Goal: Information Seeking & Learning: Learn about a topic

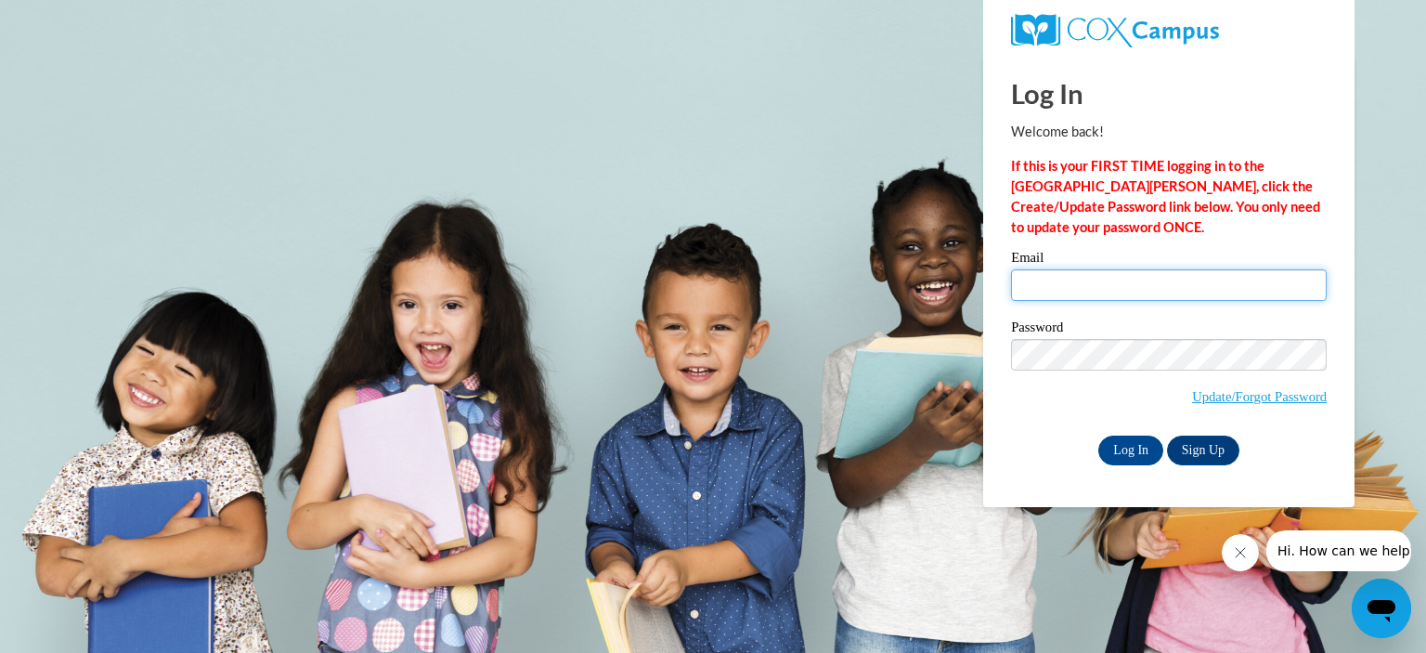
type input "shivali.bakshi@hallco.org"
click at [1114, 430] on div "Email shivali.bakshi@hallco.org Password Update/Forgot Password Log In Sign Up …" at bounding box center [1169, 358] width 316 height 214
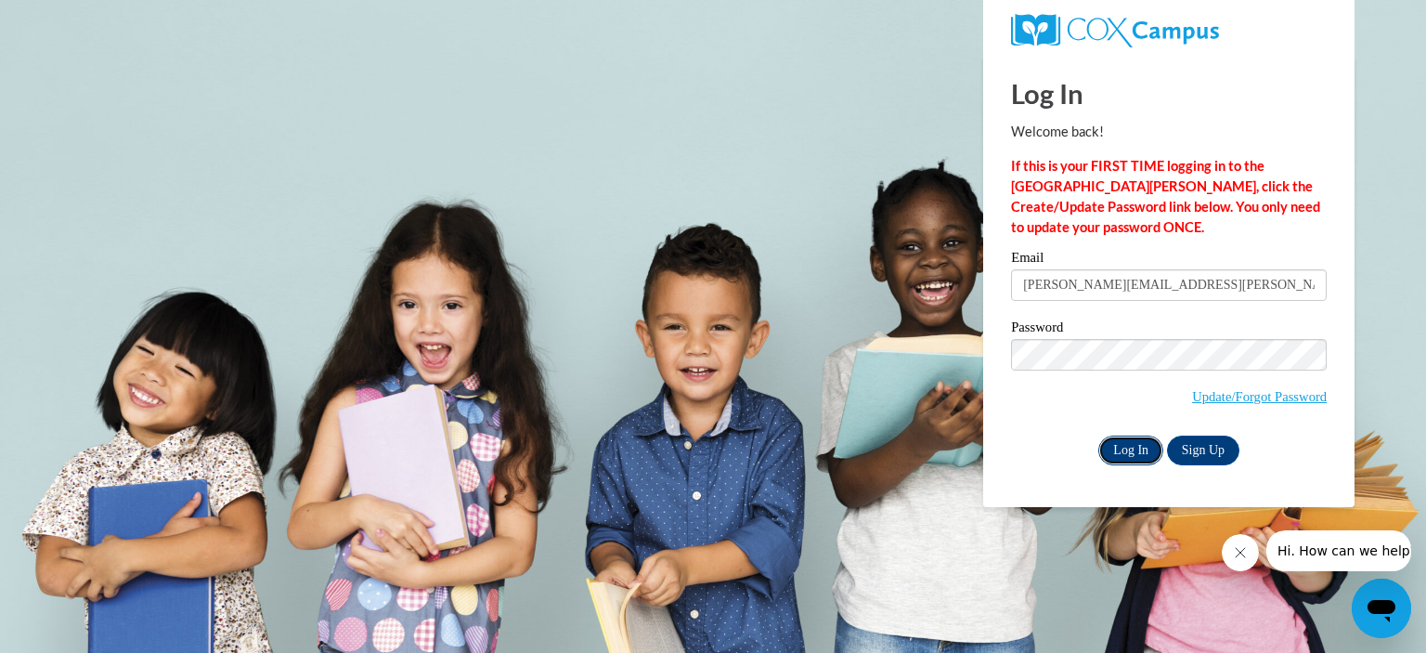
click at [1131, 445] on input "Log In" at bounding box center [1130, 450] width 65 height 30
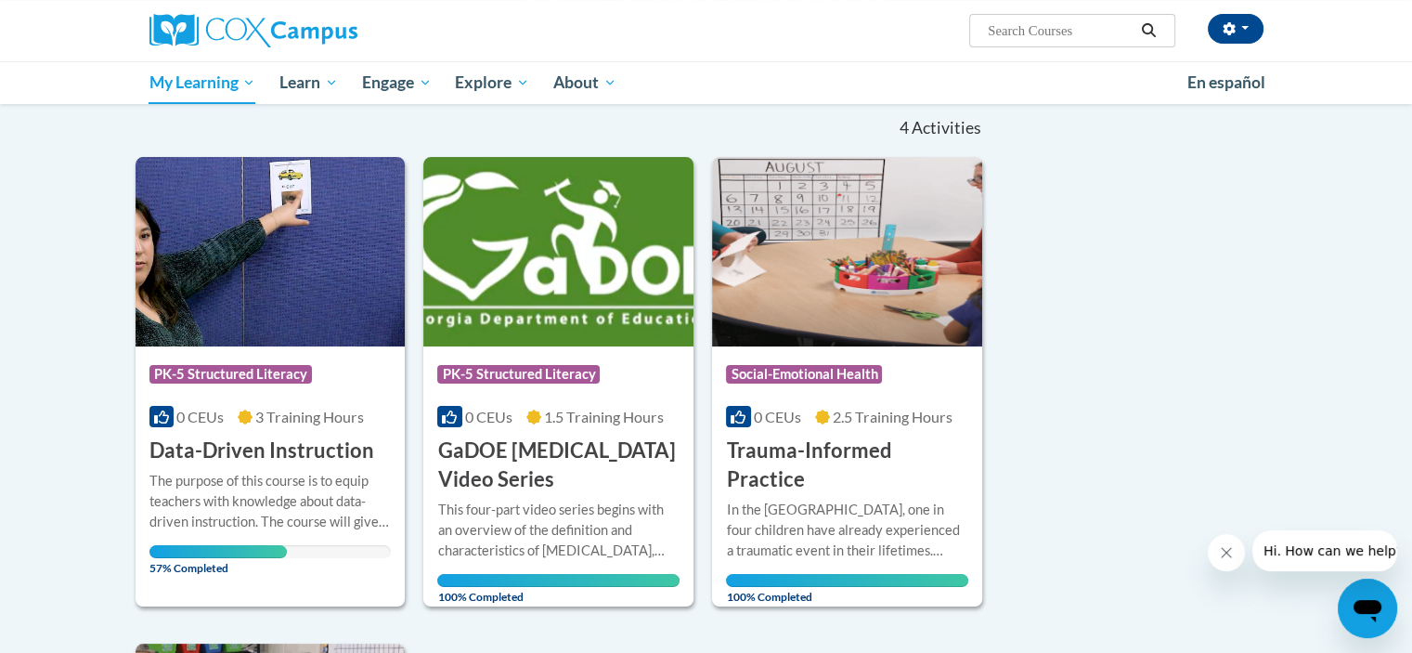
scroll to position [186, 0]
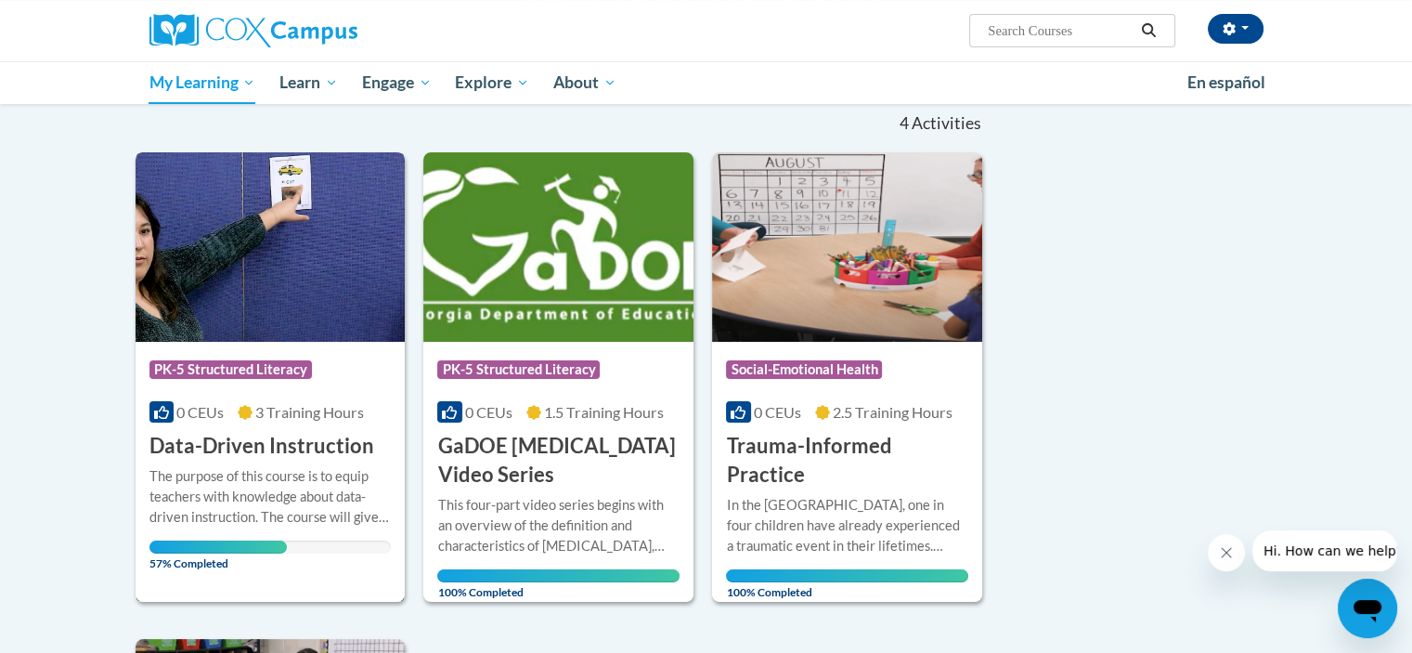
click at [247, 486] on div "The purpose of this course is to equip teachers with knowledge about data-drive…" at bounding box center [270, 496] width 242 height 61
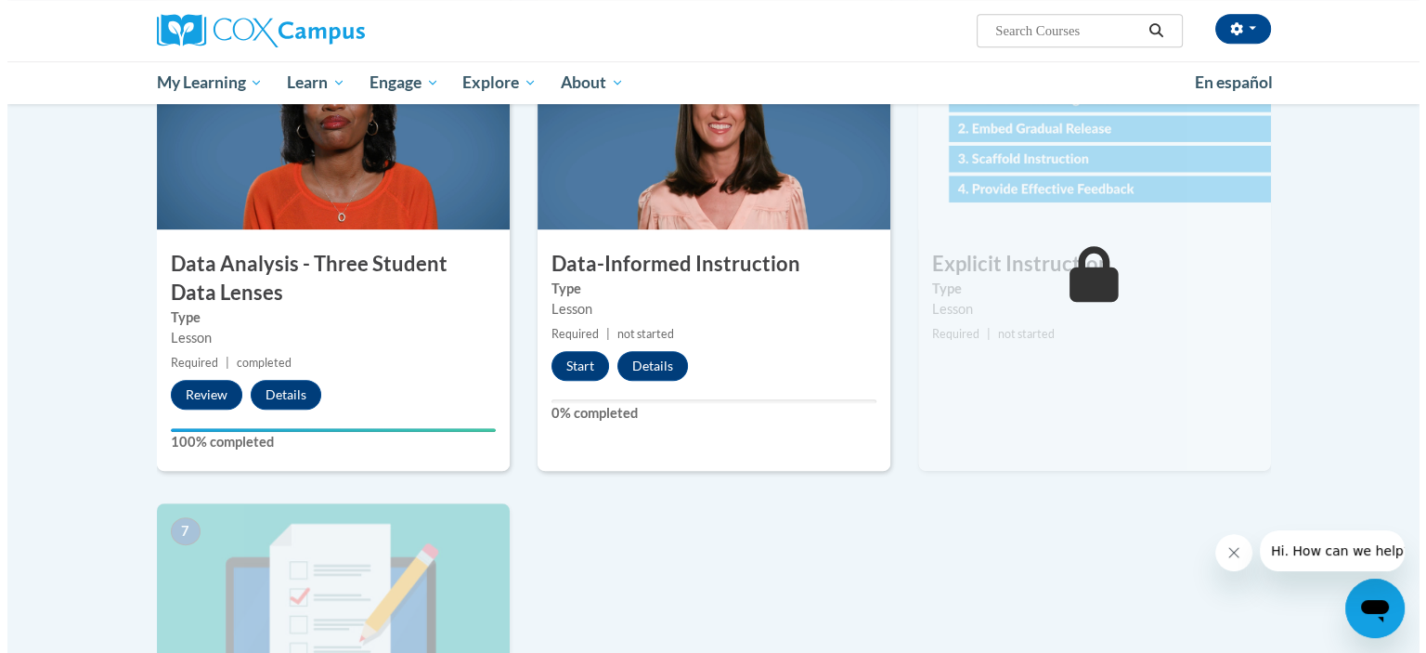
scroll to position [928, 0]
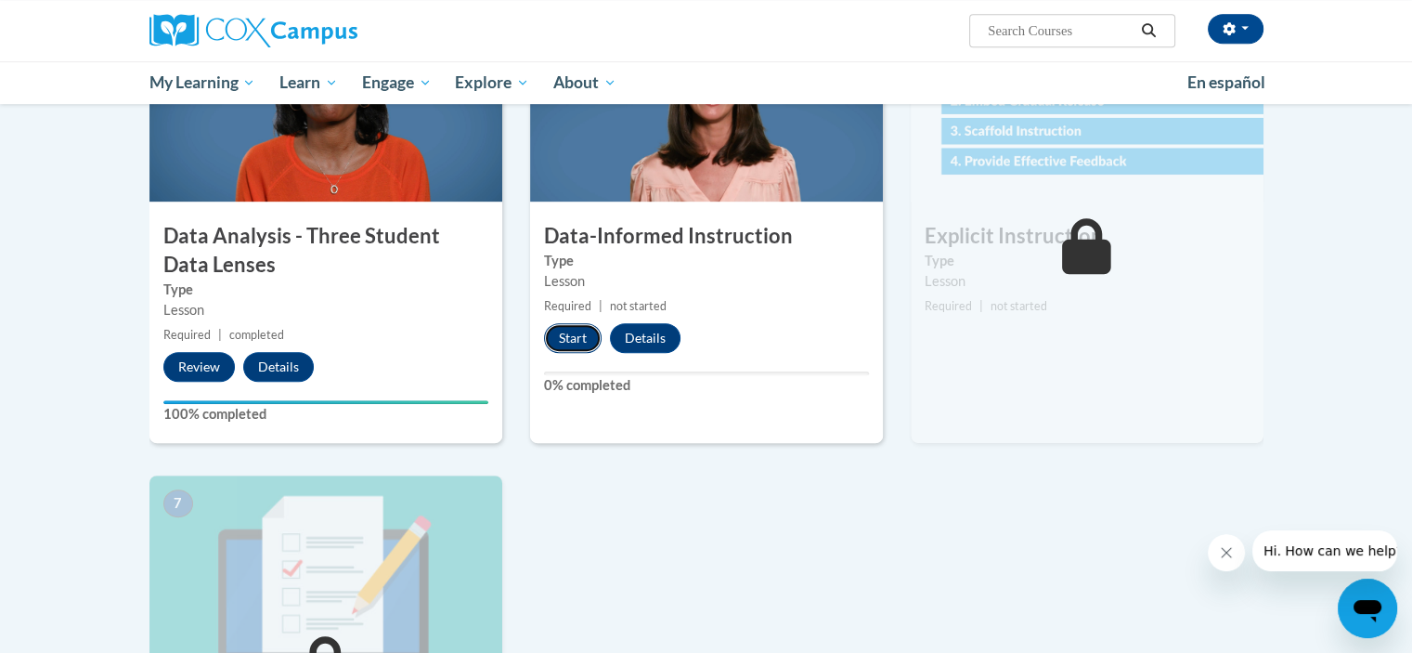
click at [575, 337] on button "Start" at bounding box center [573, 338] width 58 height 30
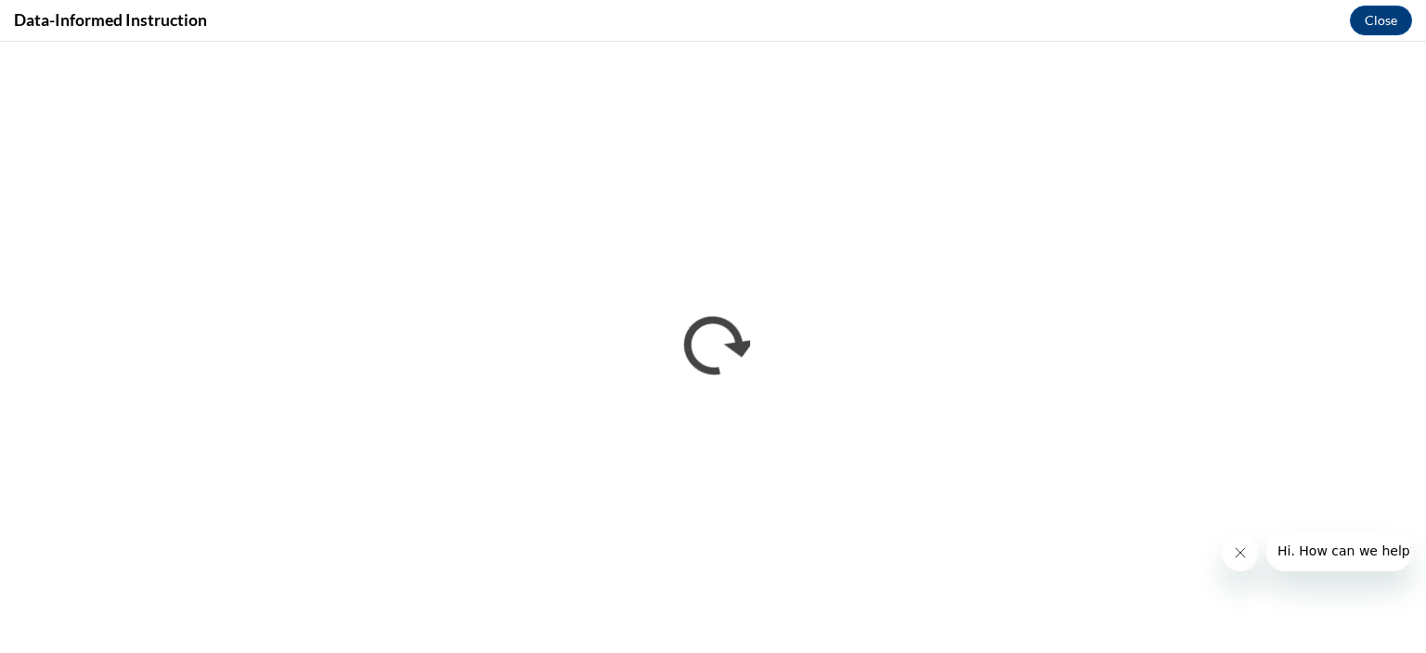
scroll to position [0, 0]
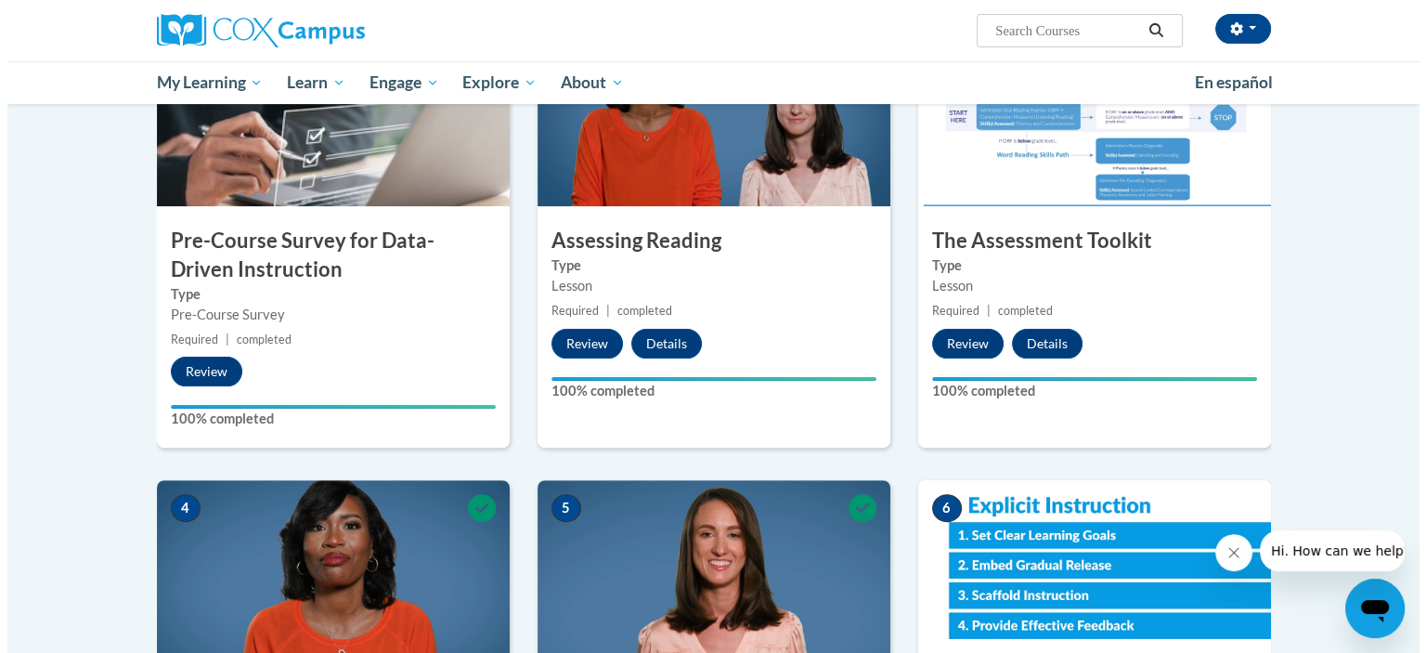
scroll to position [836, 0]
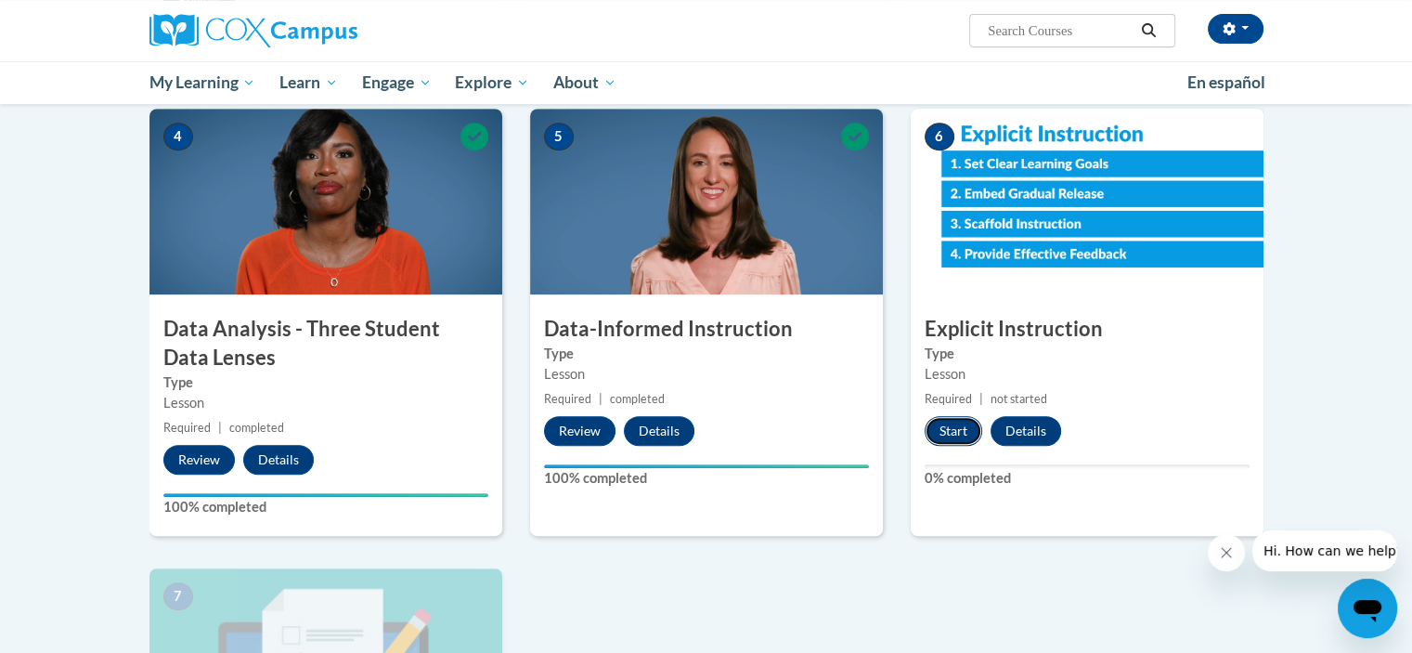
click at [951, 437] on button "Start" at bounding box center [954, 431] width 58 height 30
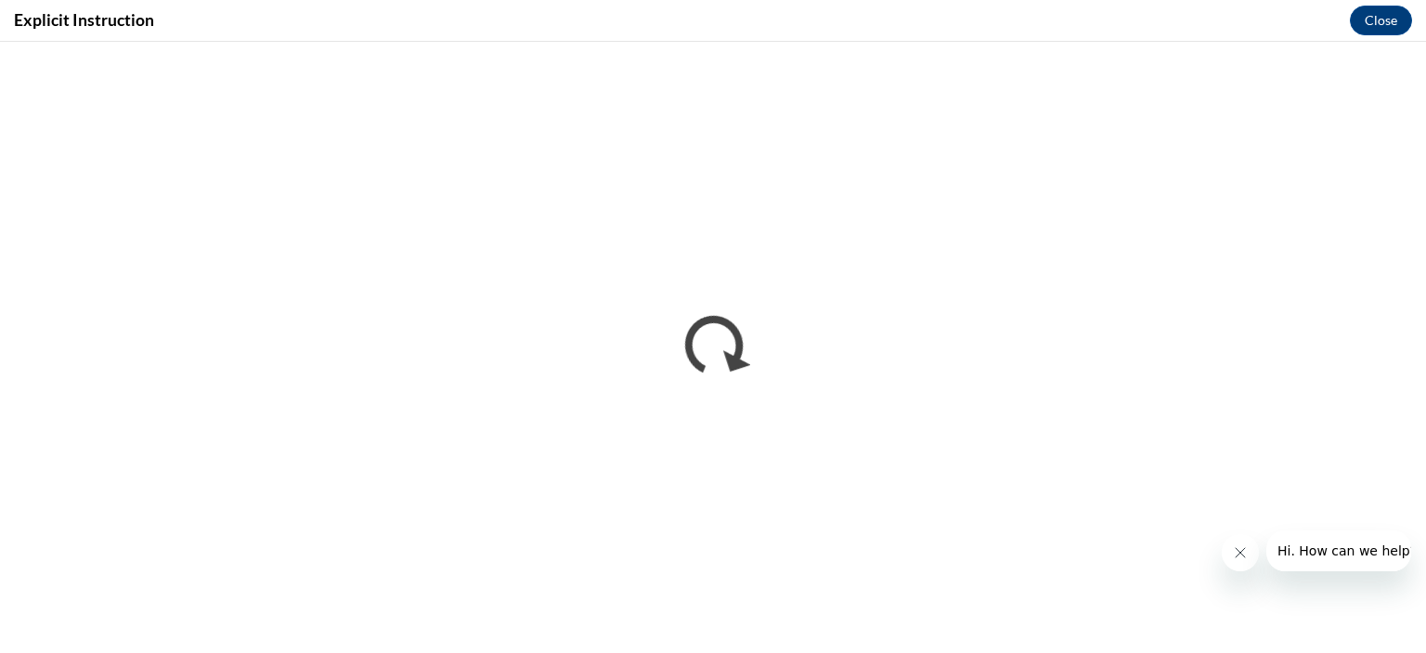
scroll to position [0, 0]
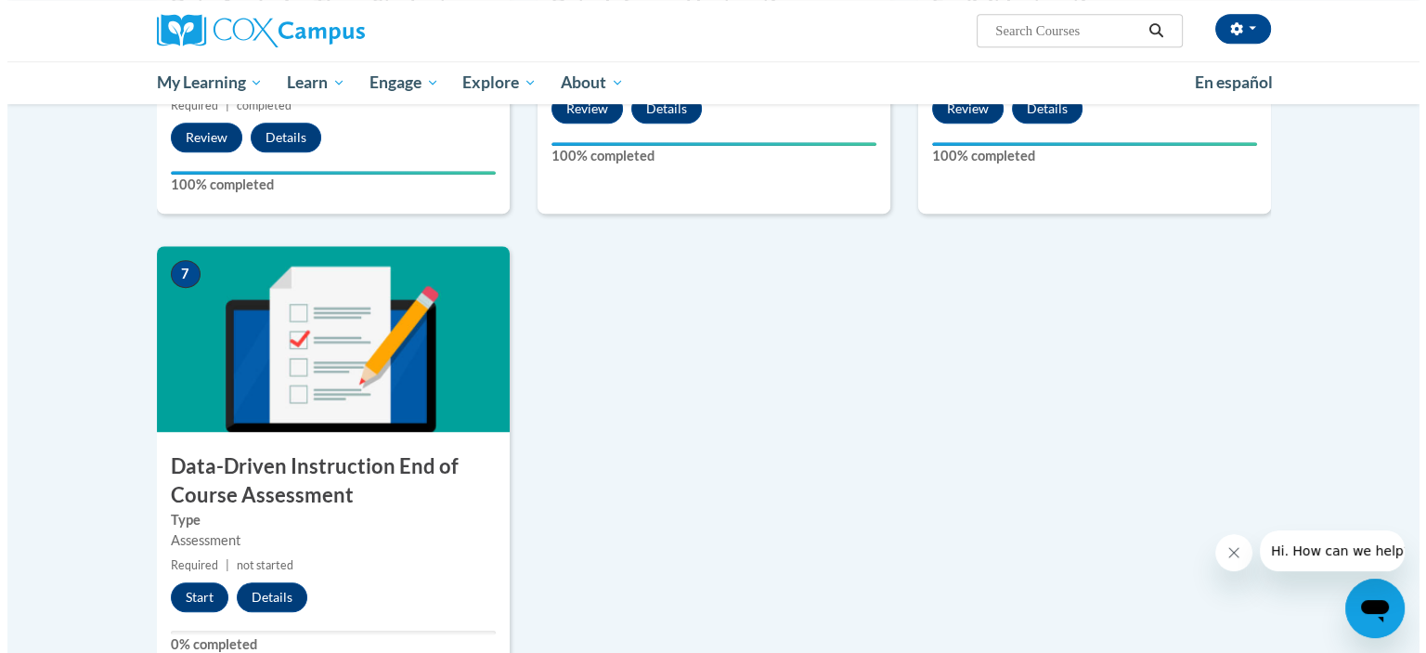
scroll to position [1270, 0]
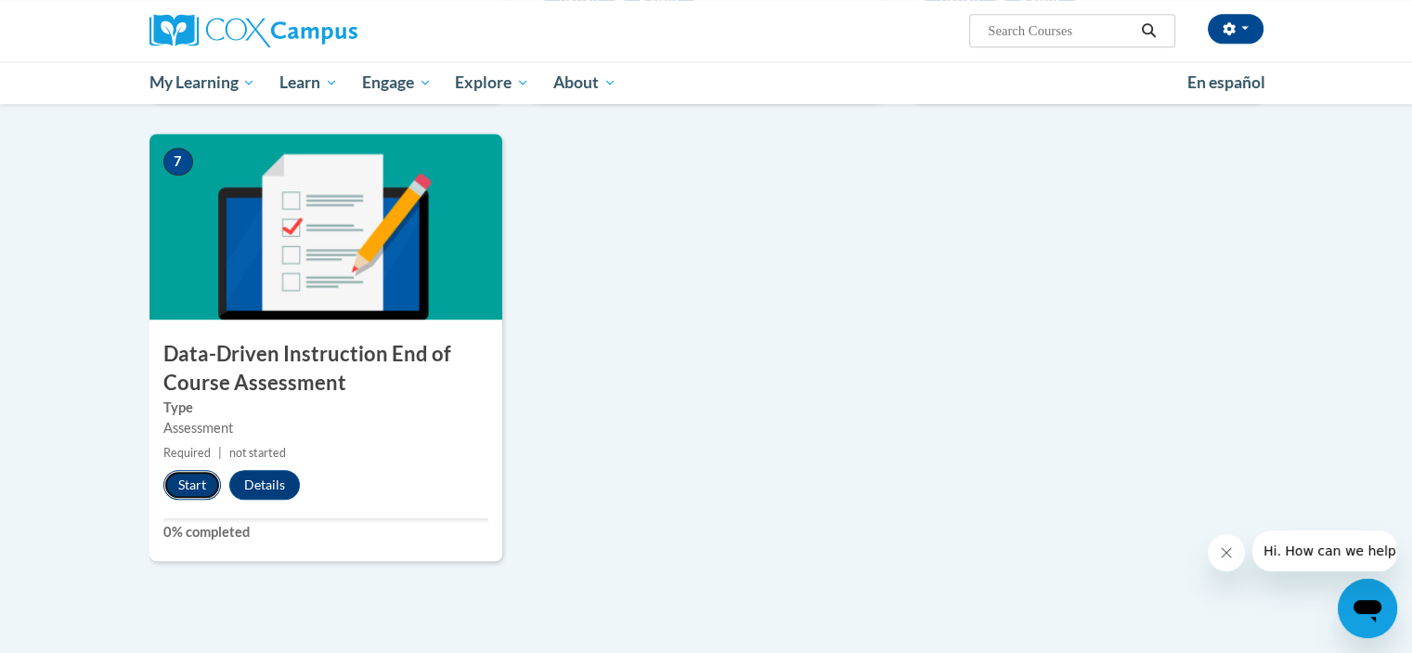
click at [192, 482] on button "Start" at bounding box center [192, 485] width 58 height 30
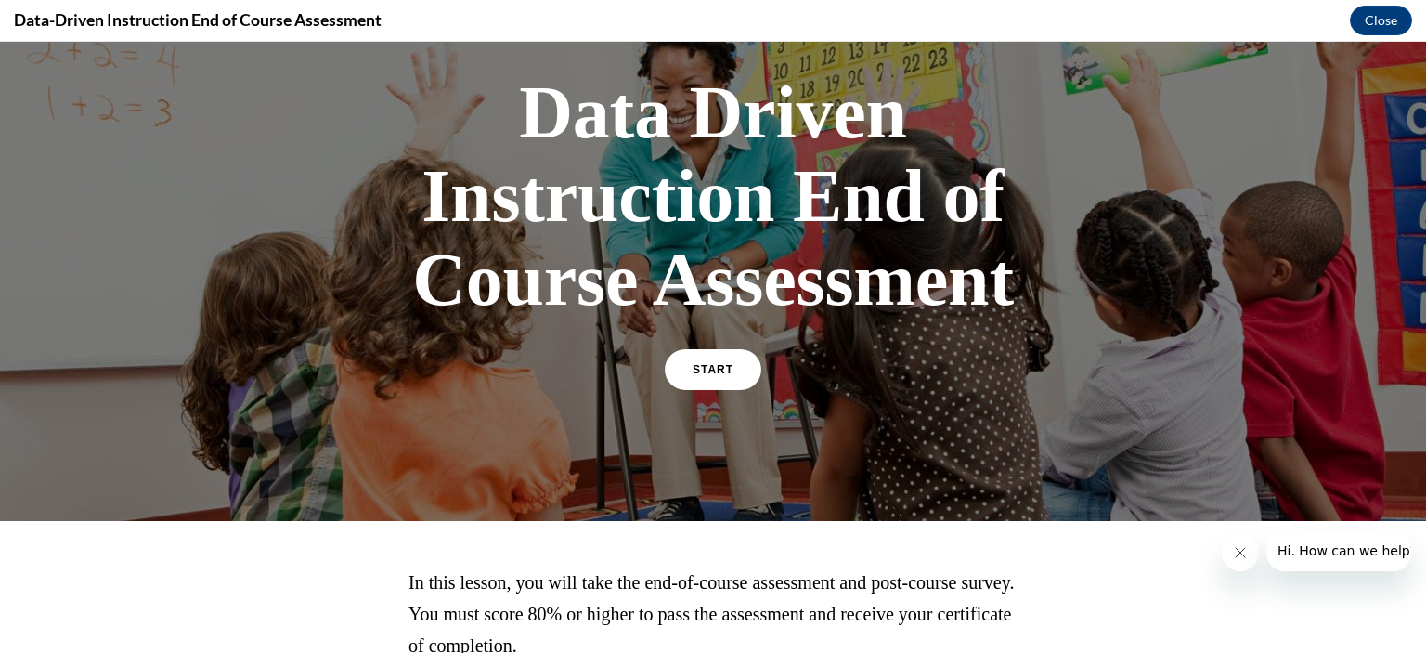
scroll to position [83, 0]
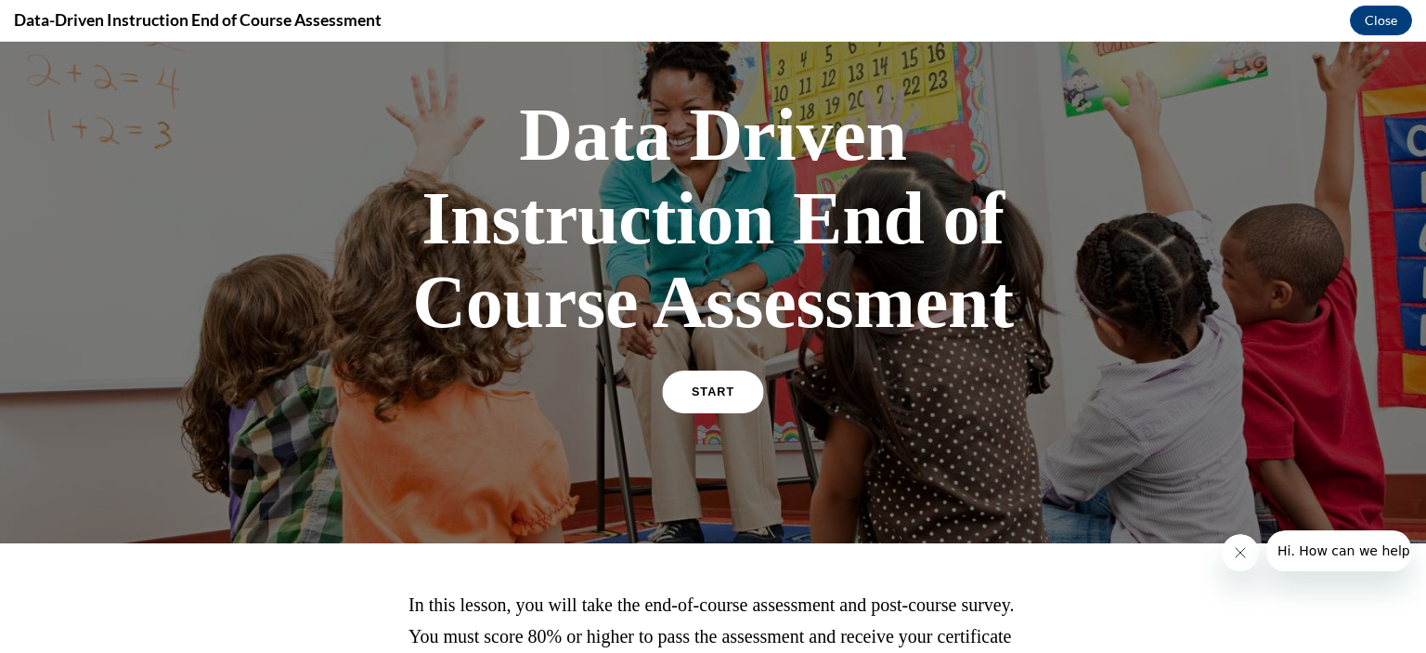
click at [702, 400] on link "START" at bounding box center [712, 391] width 101 height 43
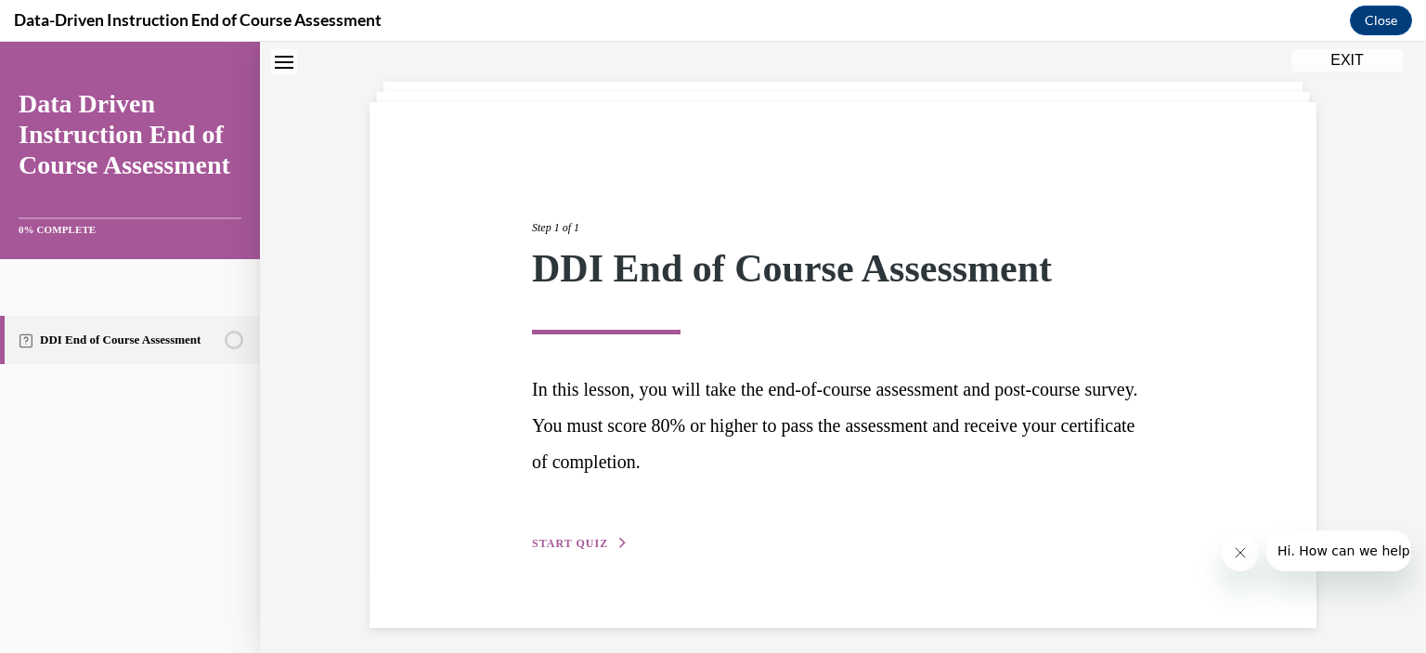
scroll to position [93, 0]
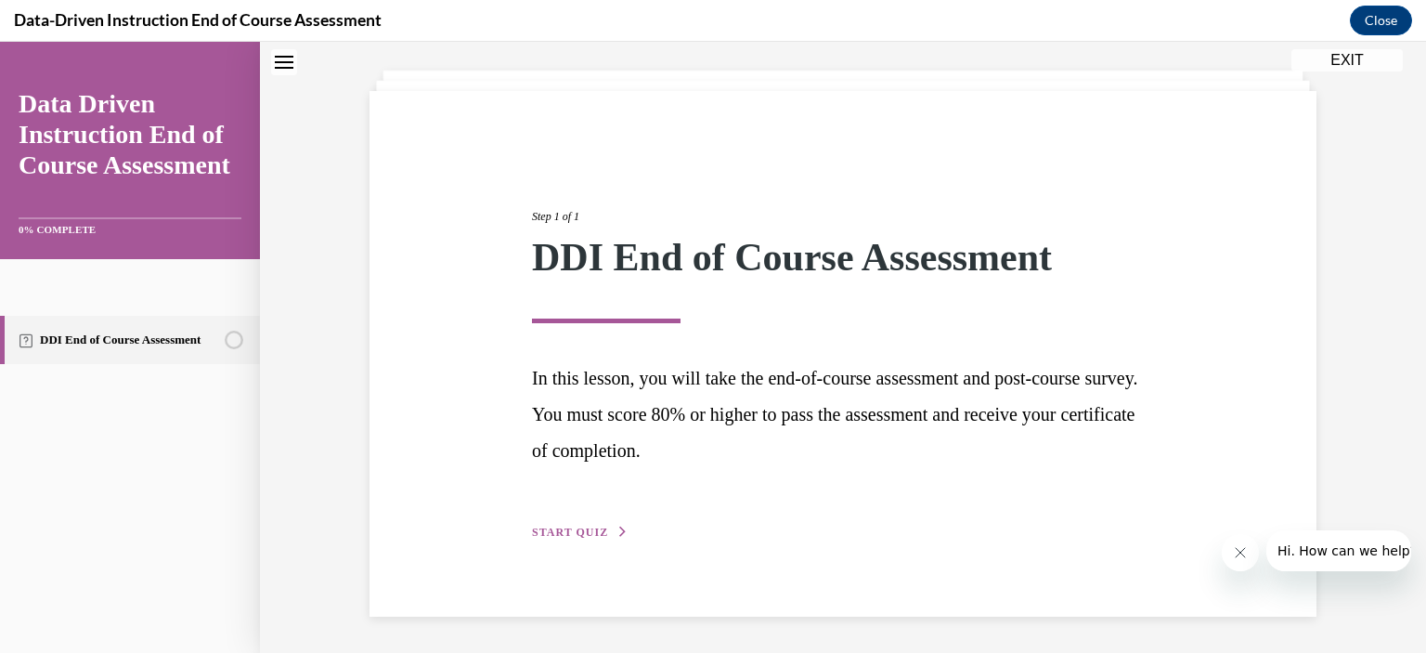
click at [568, 530] on span "START QUIZ" at bounding box center [570, 531] width 76 height 13
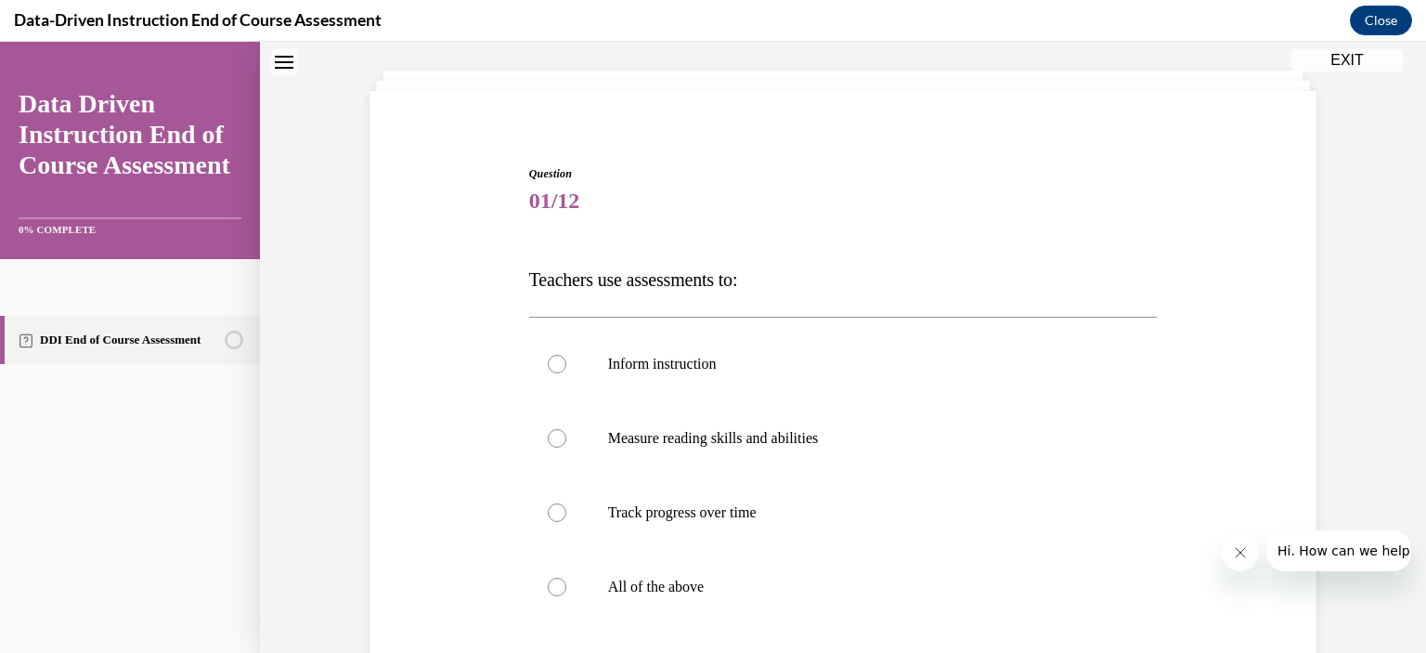
scroll to position [186, 0]
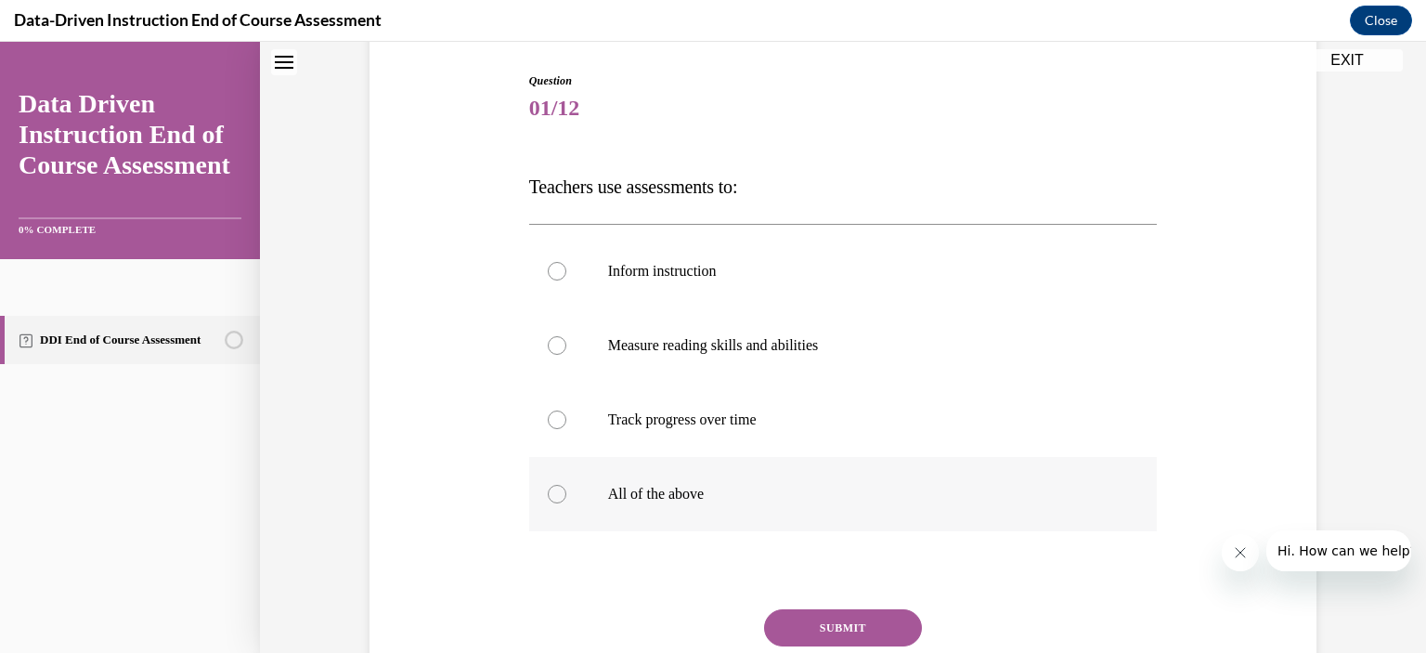
click at [551, 493] on div at bounding box center [557, 494] width 19 height 19
click at [551, 493] on input "All of the above" at bounding box center [557, 494] width 19 height 19
radio input "true"
click at [865, 639] on button "SUBMIT" at bounding box center [843, 627] width 158 height 37
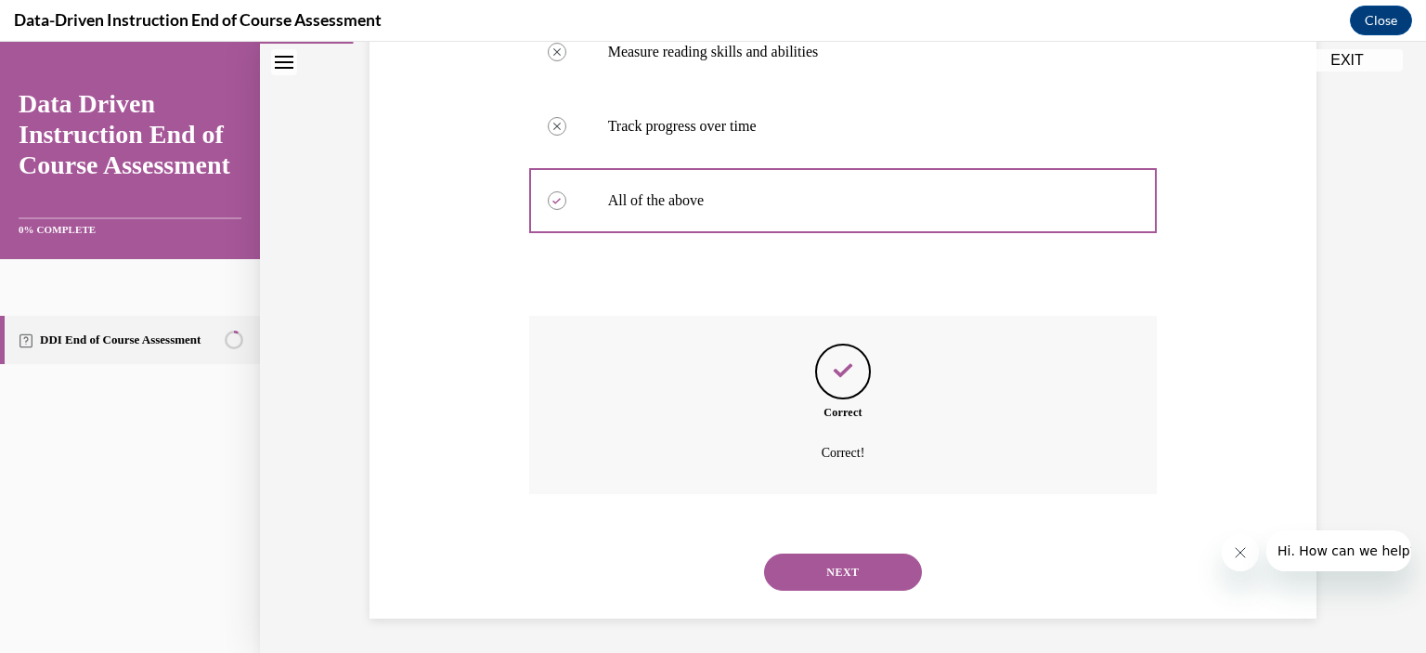
scroll to position [481, 0]
click at [845, 564] on button "NEXT" at bounding box center [843, 569] width 158 height 37
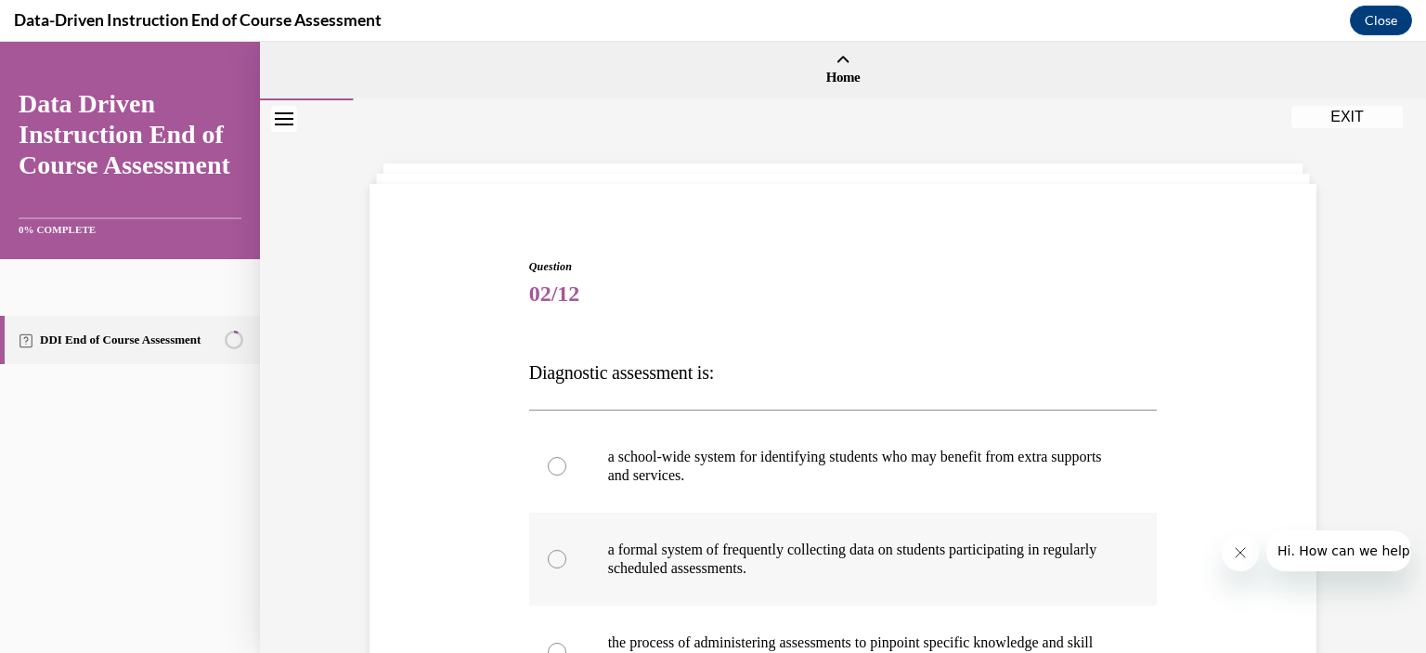
scroll to position [186, 0]
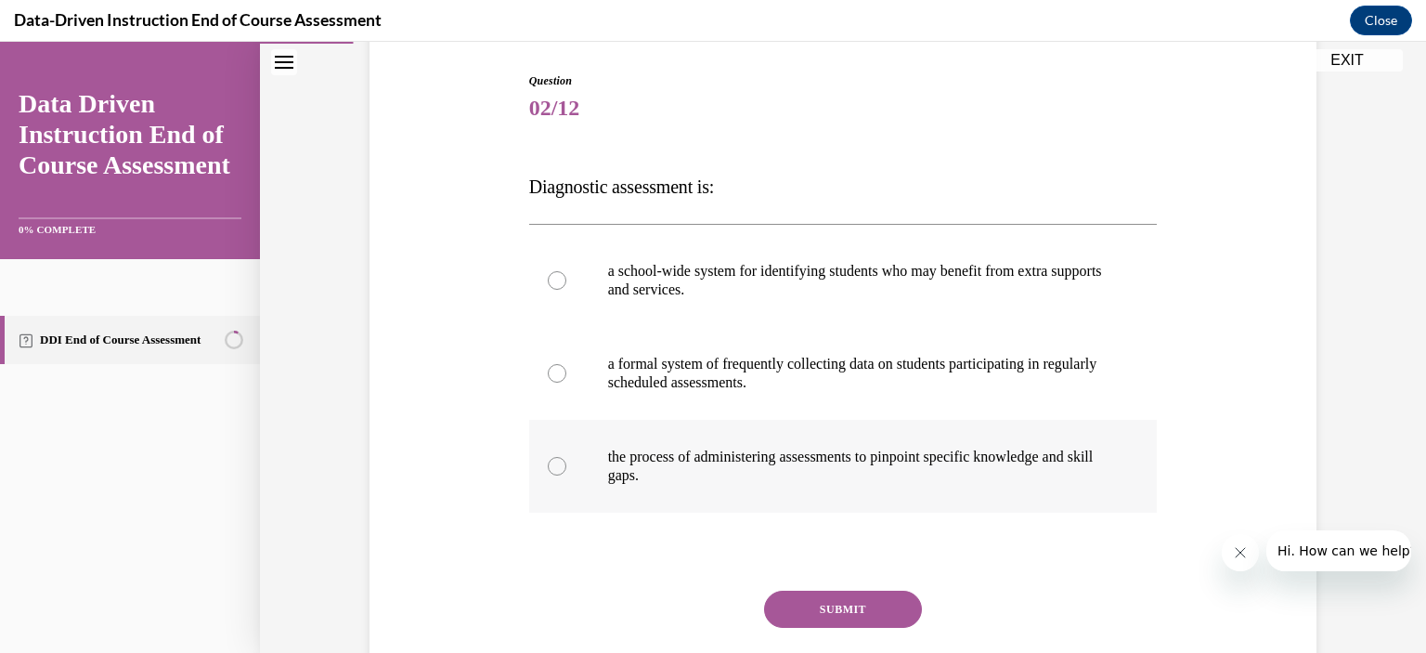
click at [548, 461] on div at bounding box center [557, 466] width 19 height 19
click at [548, 461] on input "the process of administering assessments to pinpoint specific knowledge and ski…" at bounding box center [557, 466] width 19 height 19
radio input "true"
click at [800, 604] on button "SUBMIT" at bounding box center [843, 608] width 158 height 37
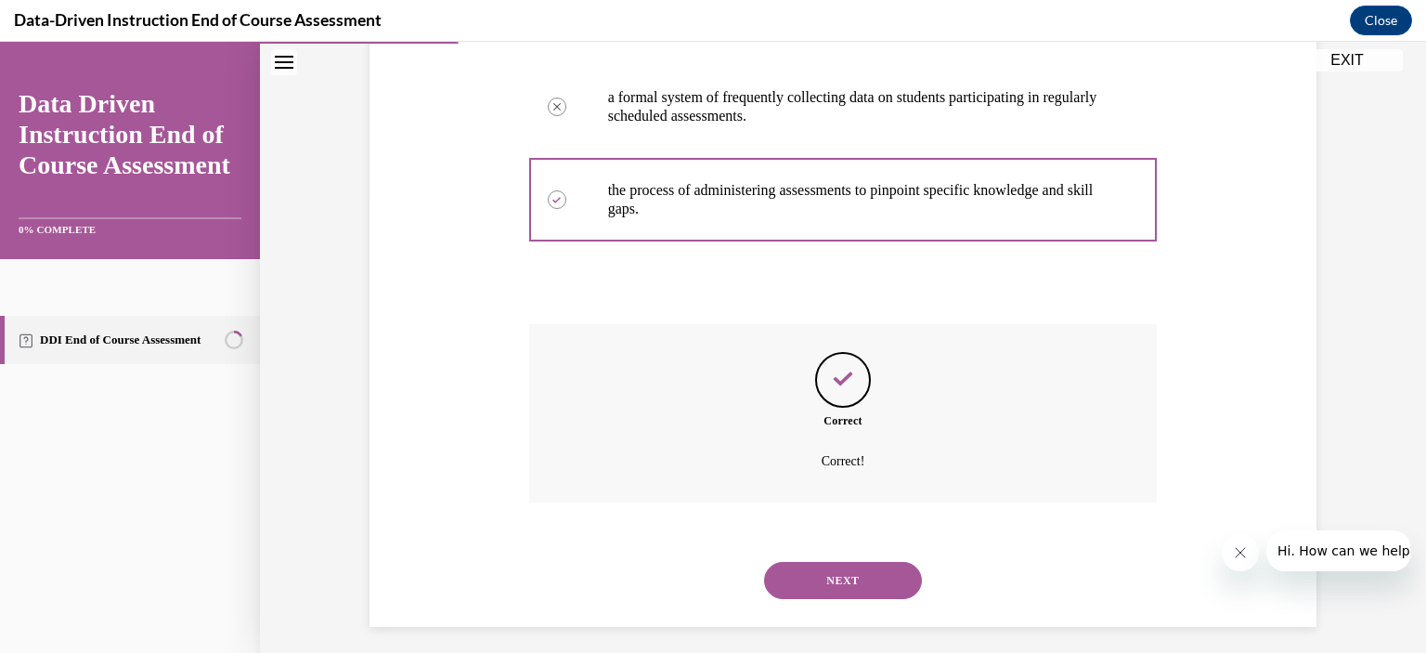
scroll to position [462, 0]
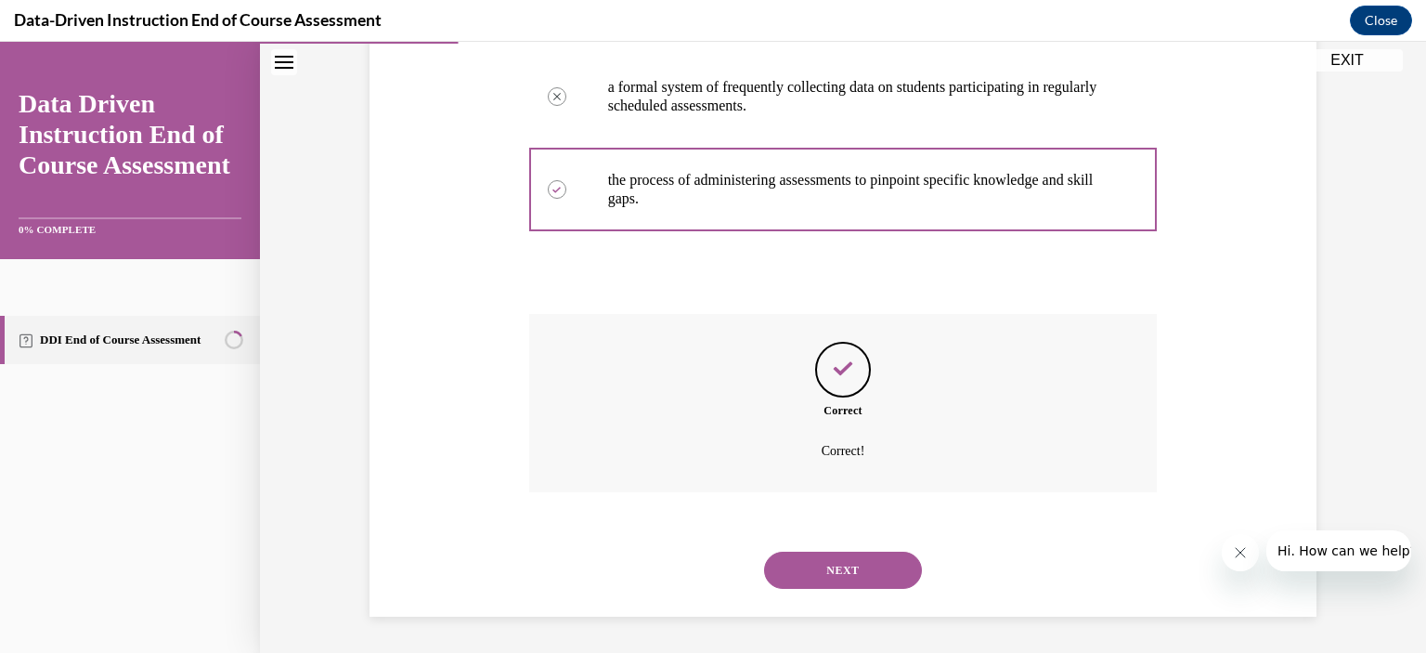
click at [831, 556] on button "NEXT" at bounding box center [843, 569] width 158 height 37
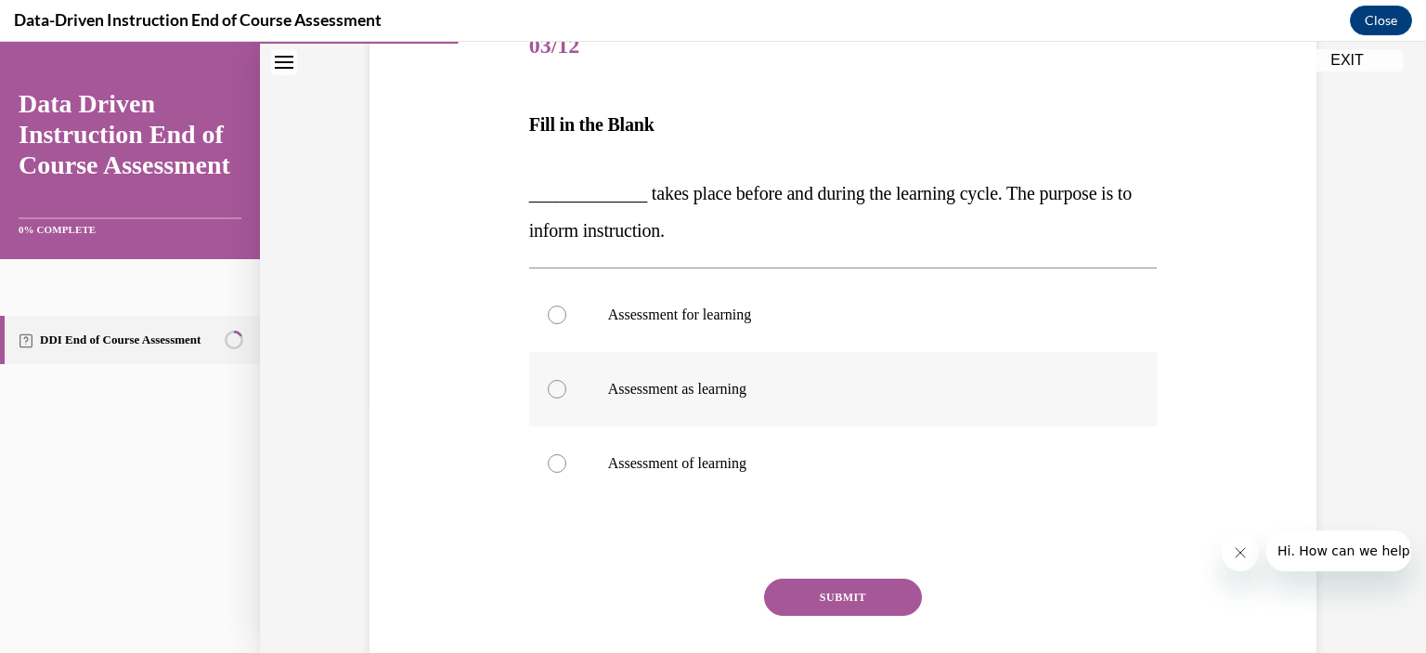
scroll to position [279, 0]
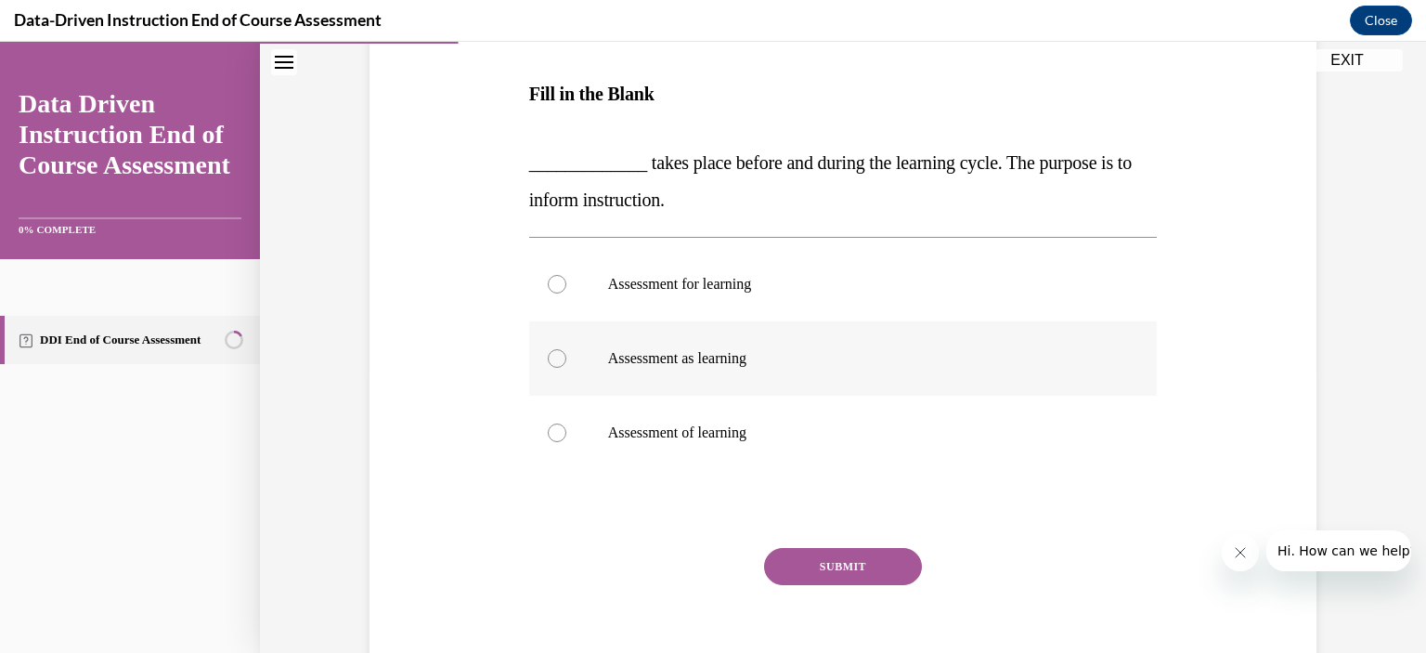
click at [553, 359] on div at bounding box center [557, 358] width 19 height 19
click at [553, 359] on input "Assessment as learning" at bounding box center [557, 358] width 19 height 19
radio input "true"
click at [802, 558] on button "SUBMIT" at bounding box center [843, 566] width 158 height 37
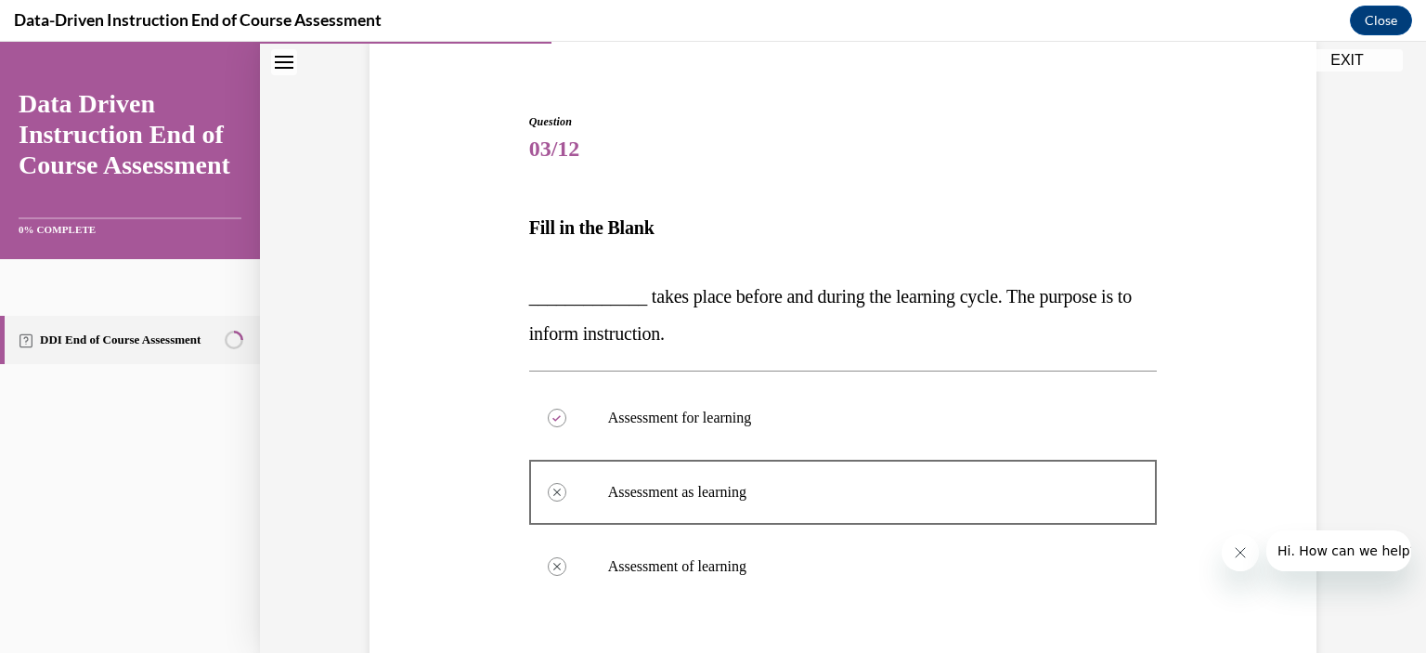
scroll to position [141, 0]
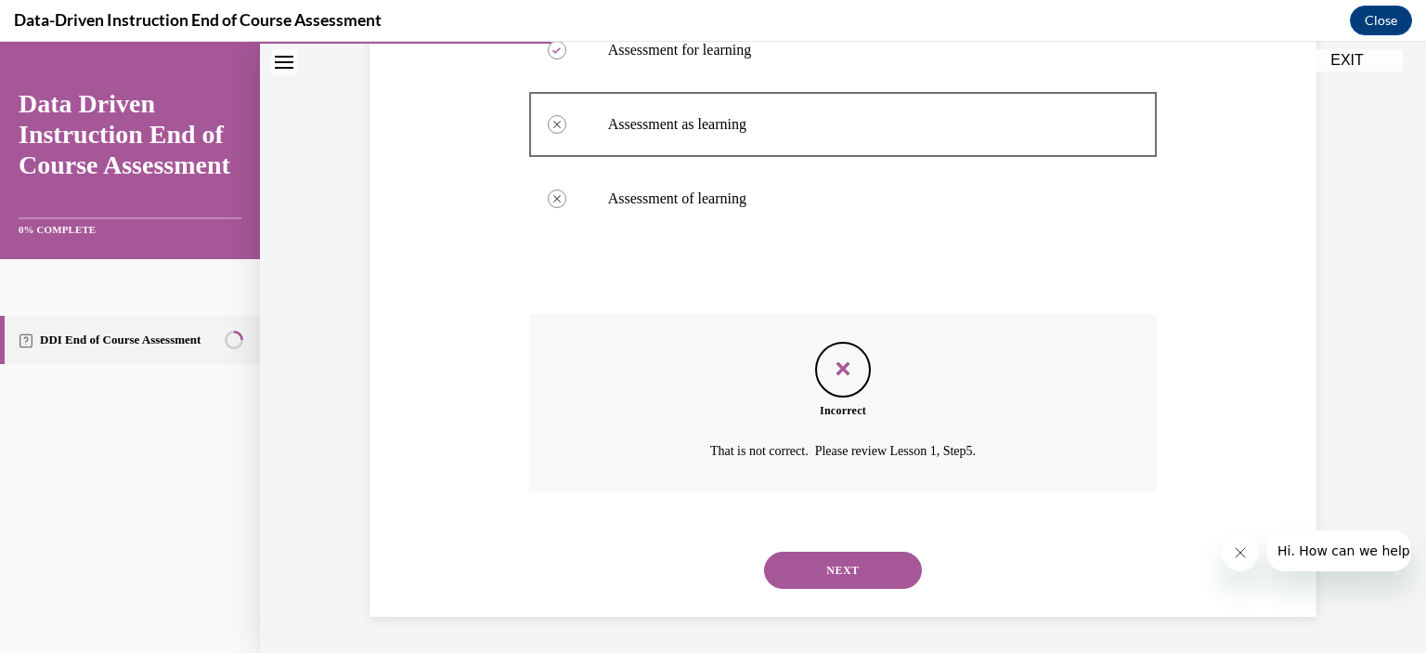
click at [827, 571] on button "NEXT" at bounding box center [843, 569] width 158 height 37
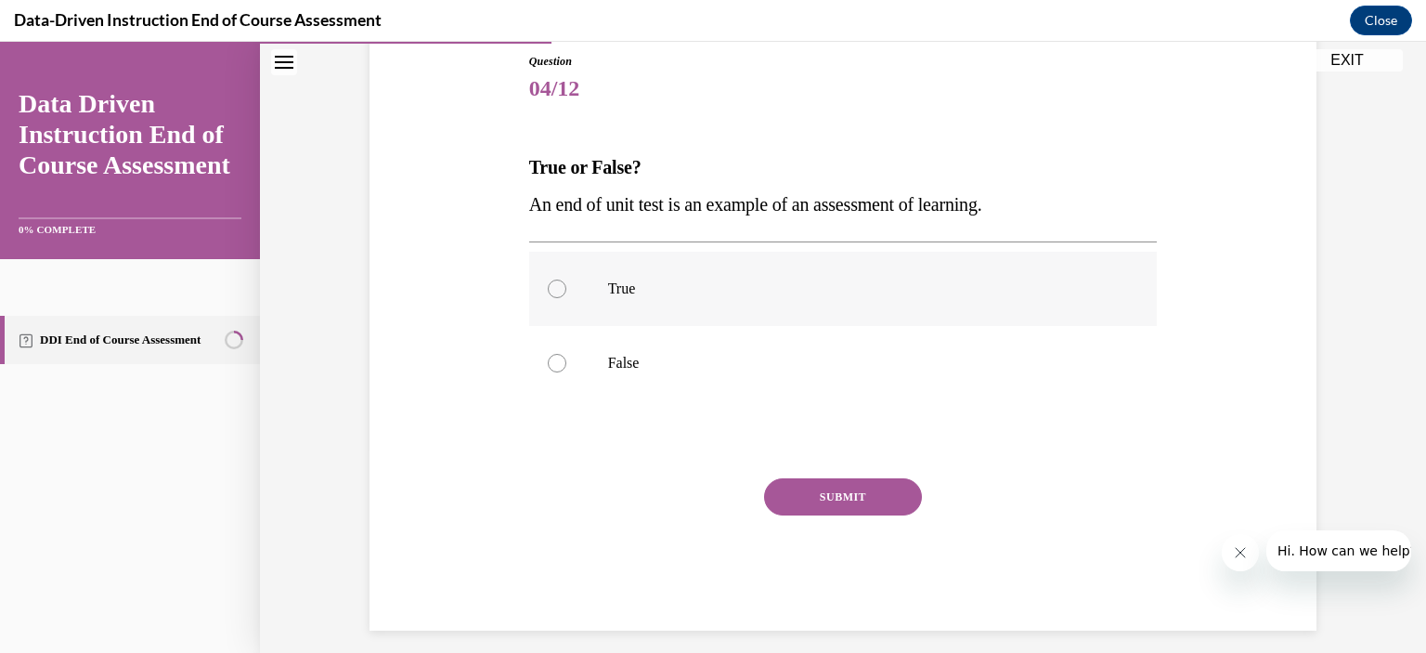
click at [538, 289] on label "True" at bounding box center [843, 289] width 629 height 74
click at [548, 289] on input "True" at bounding box center [557, 288] width 19 height 19
radio input "true"
click at [829, 495] on button "SUBMIT" at bounding box center [843, 496] width 158 height 37
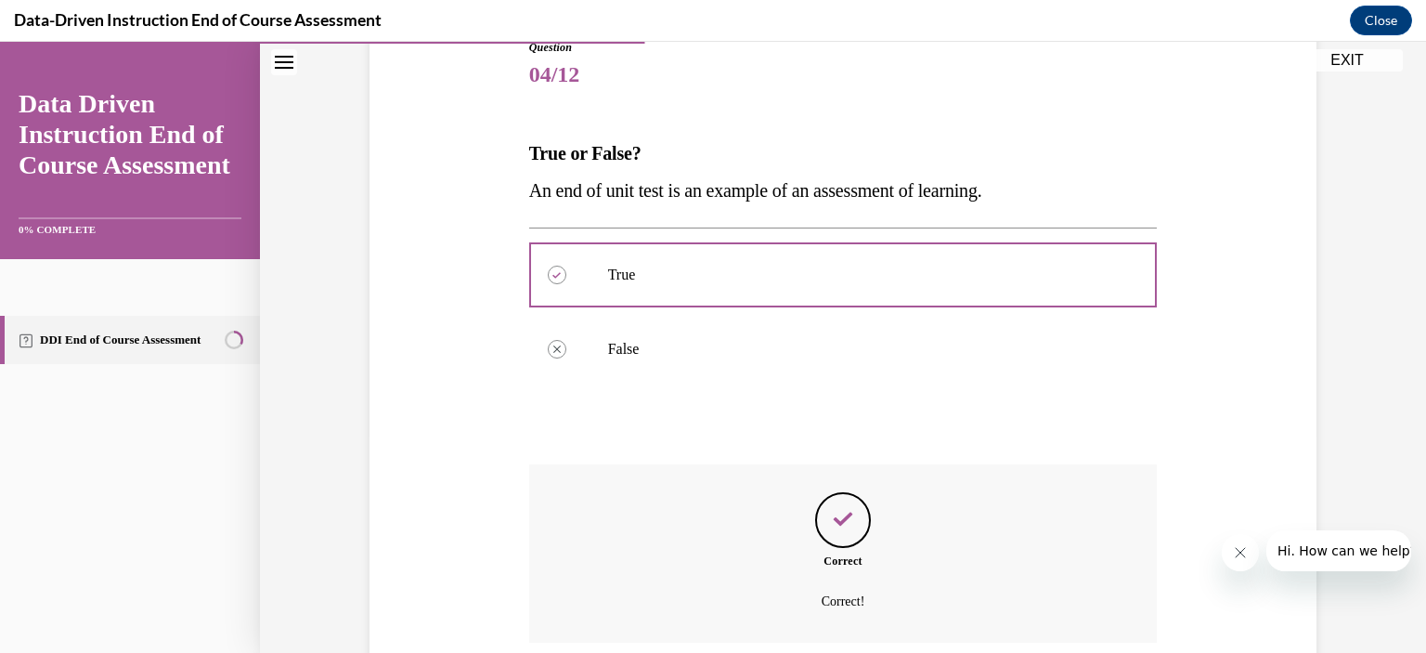
scroll to position [369, 0]
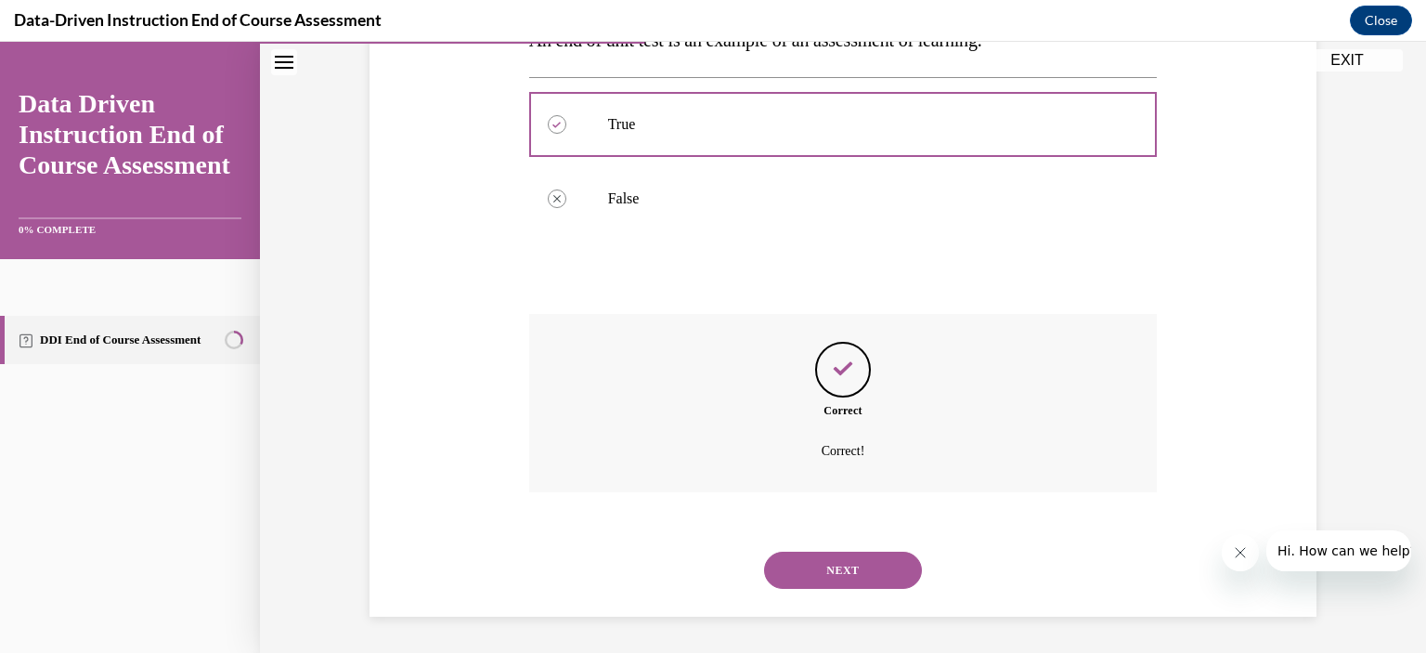
click at [836, 571] on button "NEXT" at bounding box center [843, 569] width 158 height 37
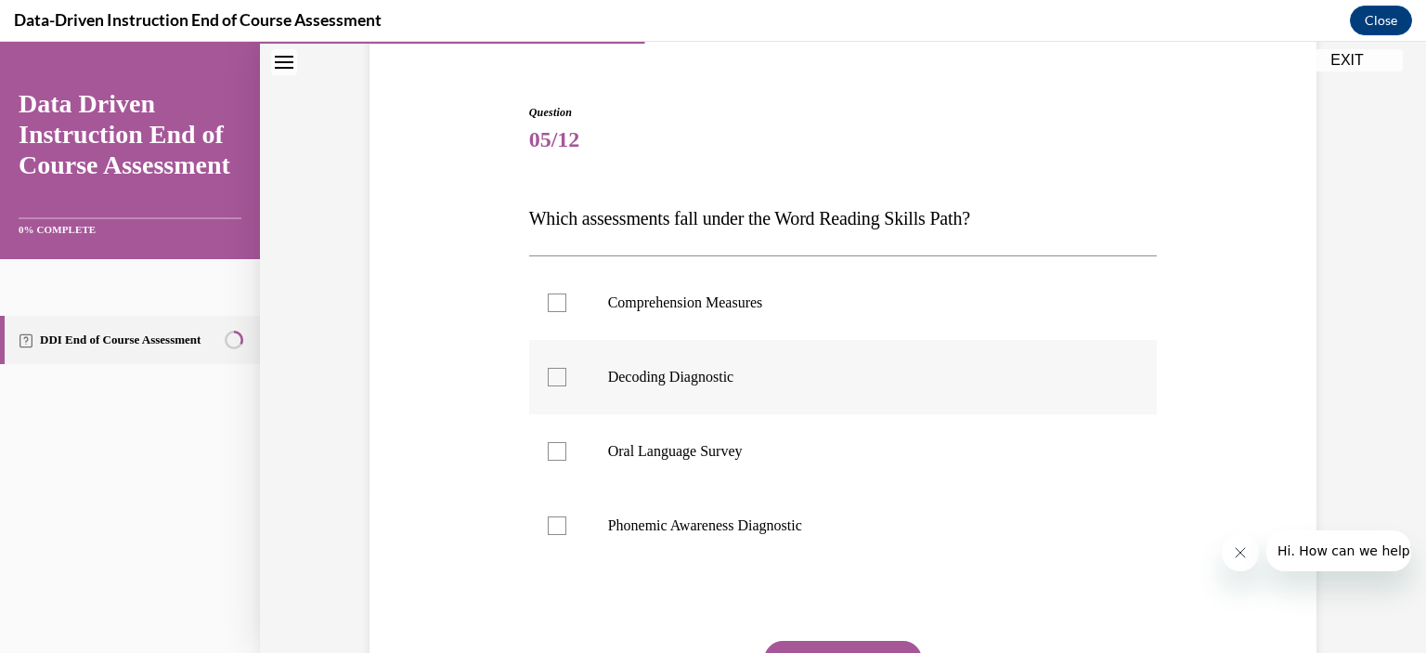
scroll to position [186, 0]
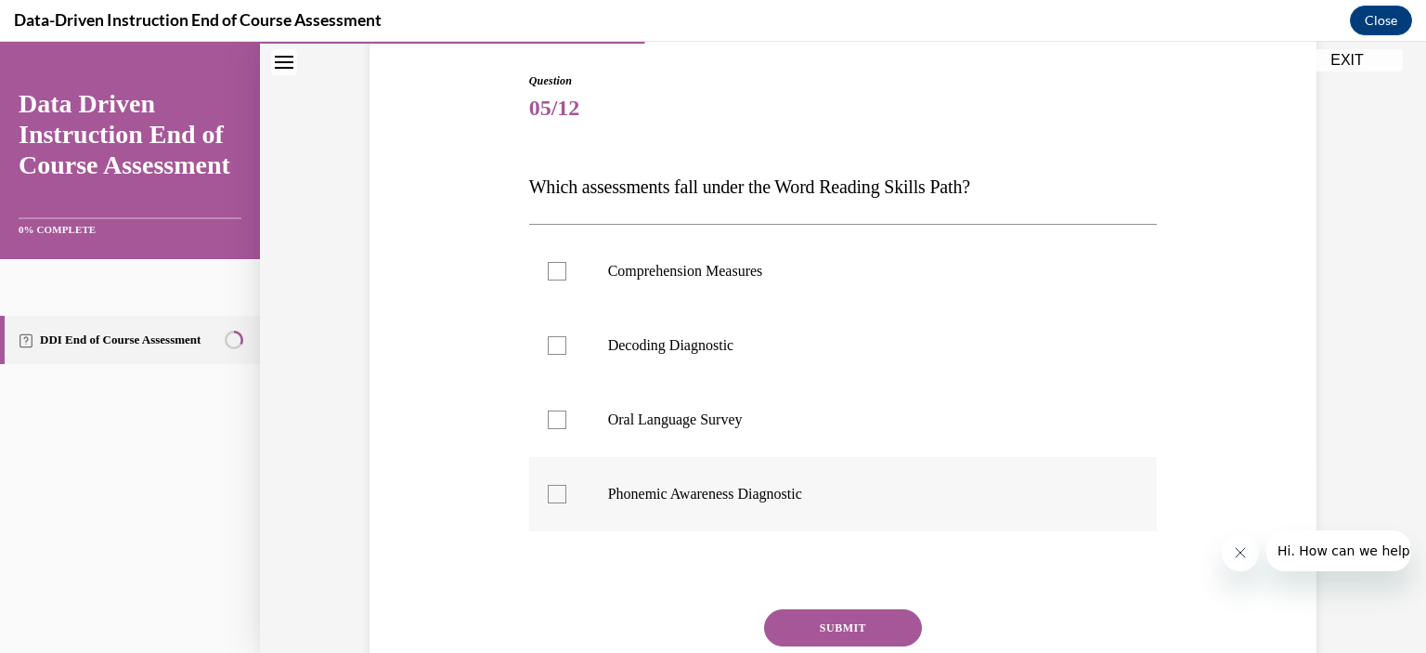
click at [556, 500] on div at bounding box center [557, 494] width 19 height 19
click at [556, 500] on input "Phonemic Awareness Diagnostic" at bounding box center [557, 494] width 19 height 19
checkbox input "true"
click at [810, 634] on button "SUBMIT" at bounding box center [843, 627] width 158 height 37
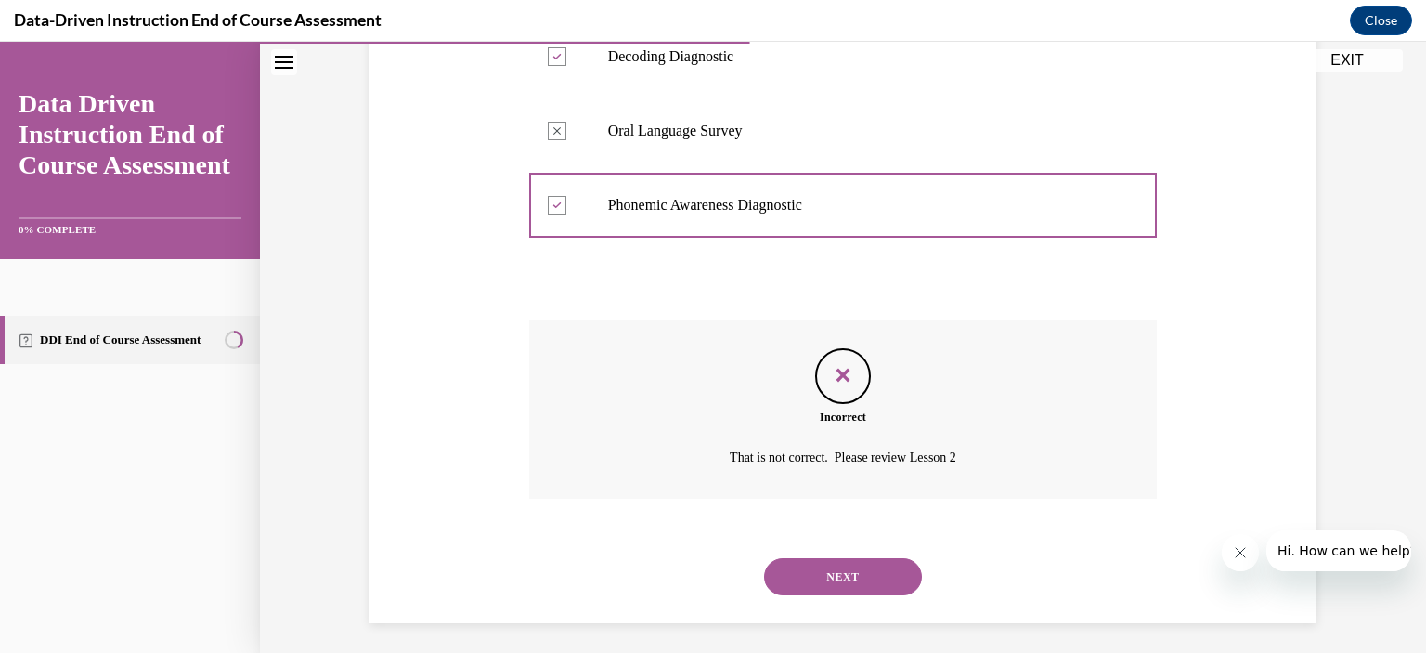
scroll to position [481, 0]
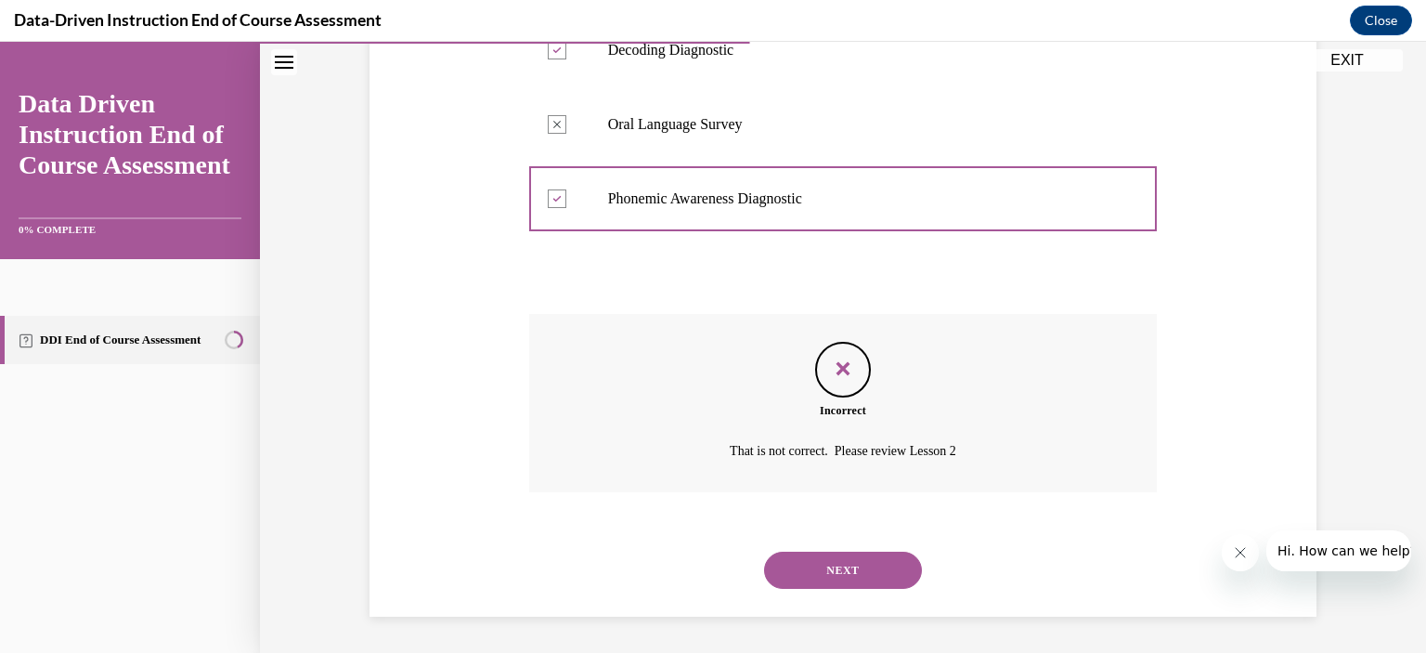
click at [806, 567] on button "NEXT" at bounding box center [843, 569] width 158 height 37
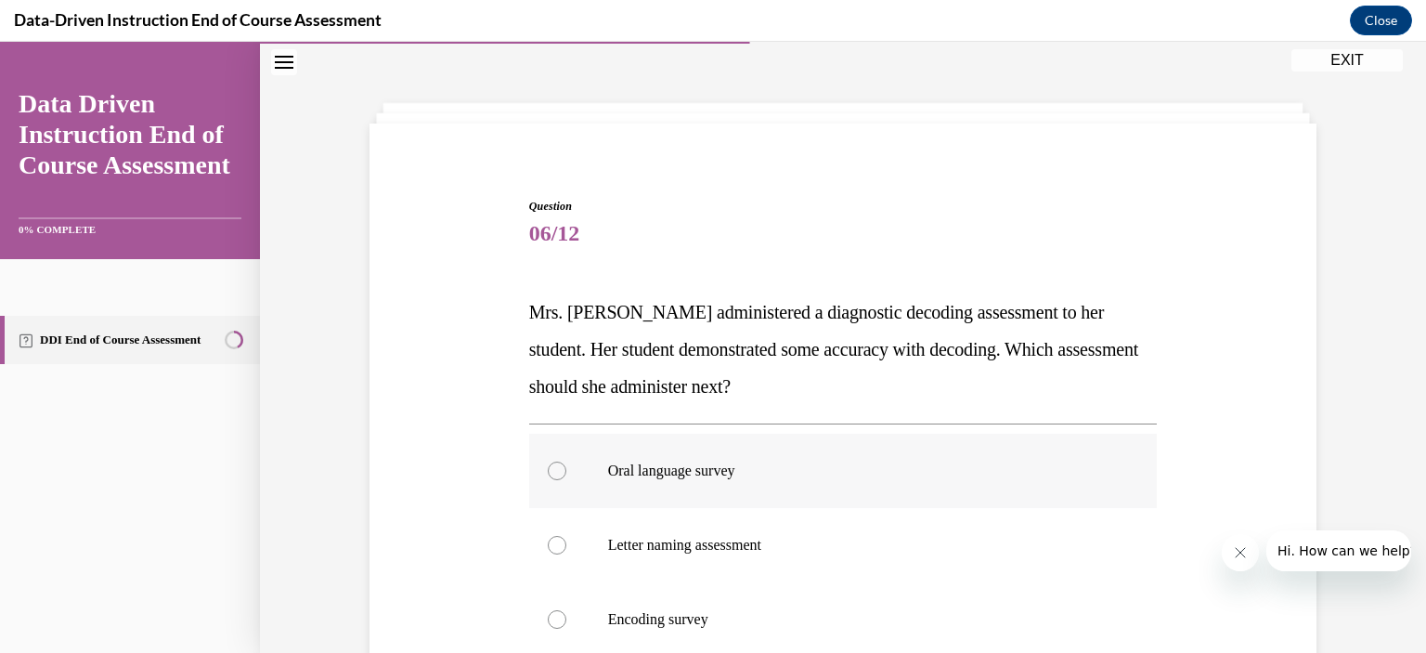
scroll to position [93, 0]
